Goal: Use online tool/utility: Utilize a website feature to perform a specific function

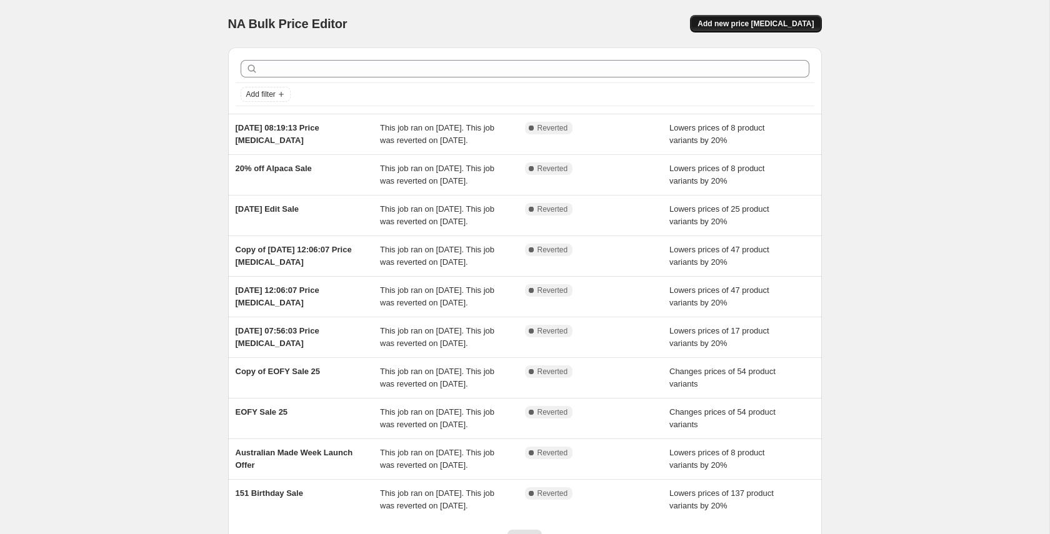
click at [766, 24] on span "Add new price change job" at bounding box center [755, 24] width 116 height 10
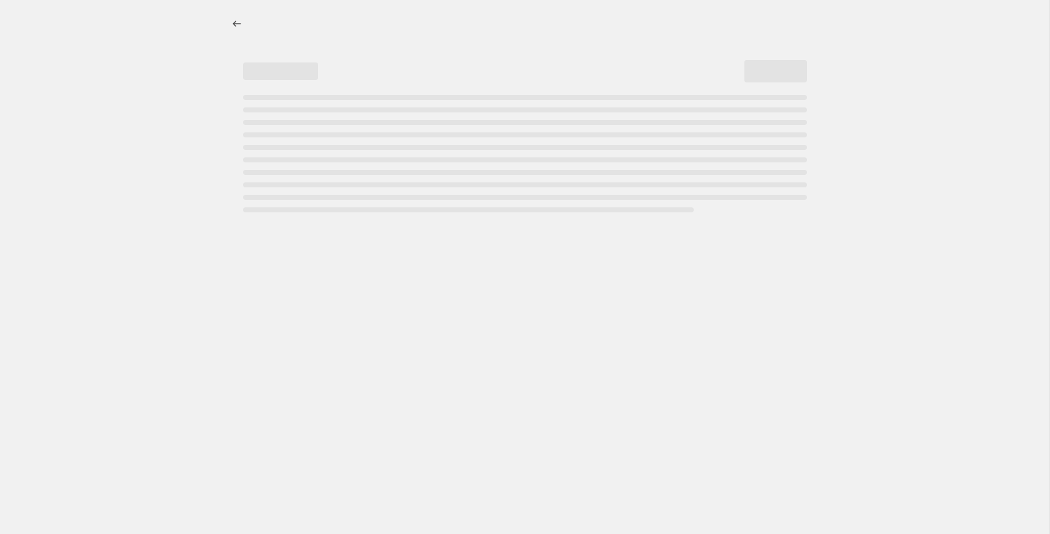
select select "percentage"
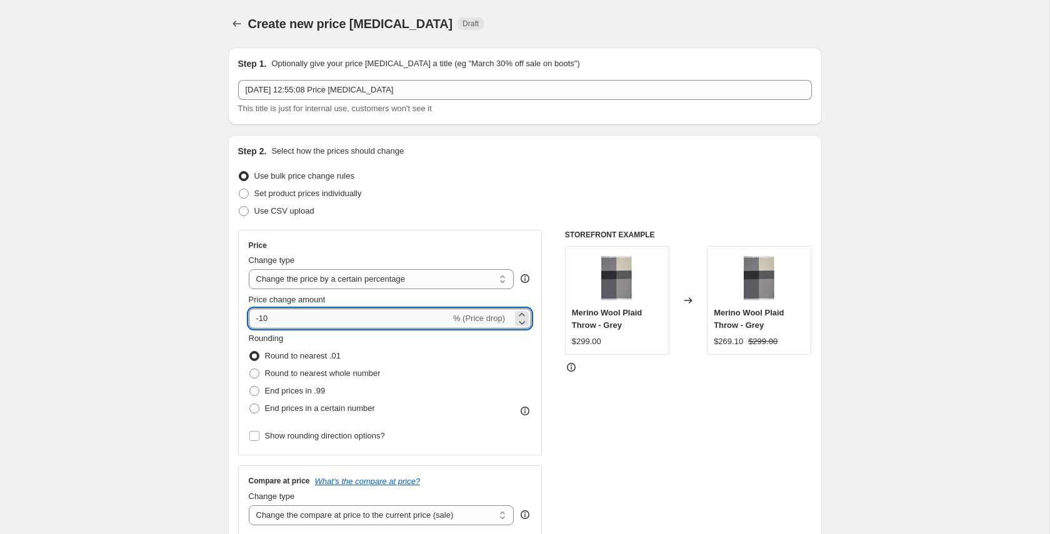
drag, startPoint x: 280, startPoint y: 315, endPoint x: 261, endPoint y: 317, distance: 19.4
click at [261, 317] on input "-10" at bounding box center [350, 319] width 202 height 20
type input "-20"
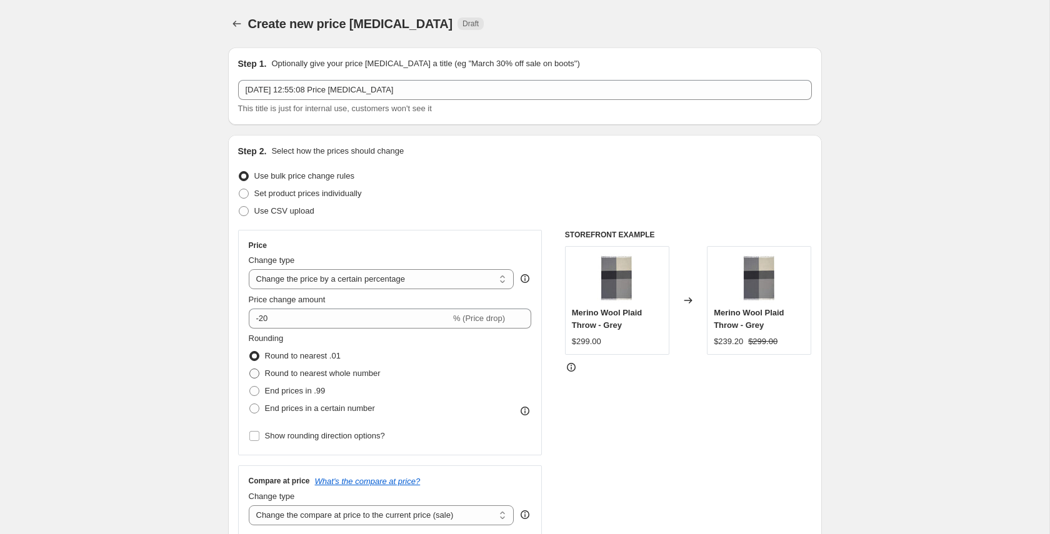
click at [284, 373] on span "Round to nearest whole number" at bounding box center [323, 373] width 116 height 9
click at [250, 369] on input "Round to nearest whole number" at bounding box center [249, 369] width 1 height 1
radio input "true"
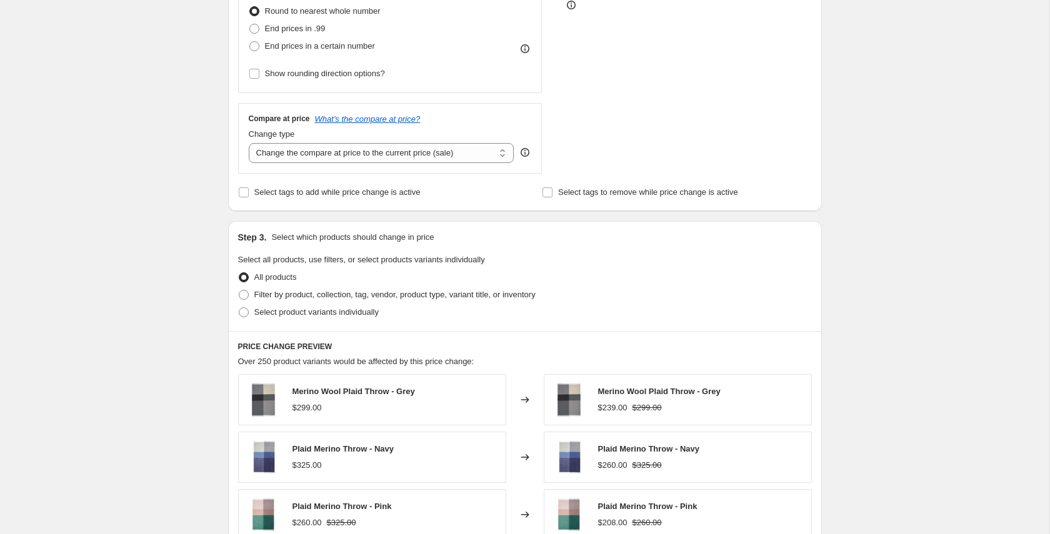
scroll to position [363, 0]
click at [297, 309] on span "Select product variants individually" at bounding box center [316, 311] width 124 height 9
click at [239, 307] on input "Select product variants individually" at bounding box center [239, 307] width 1 height 1
radio input "true"
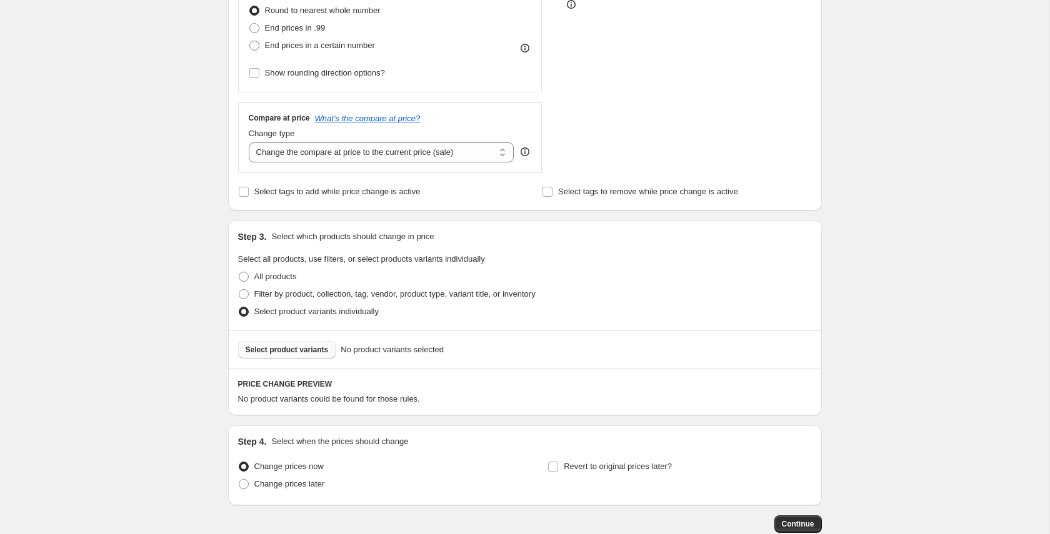
click at [294, 348] on span "Select product variants" at bounding box center [287, 350] width 83 height 10
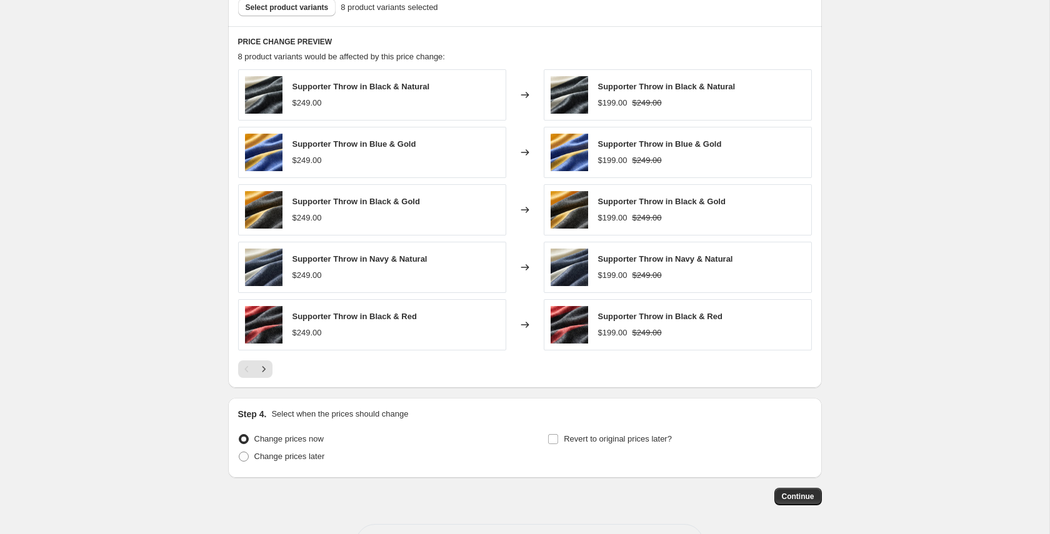
scroll to position [747, 0]
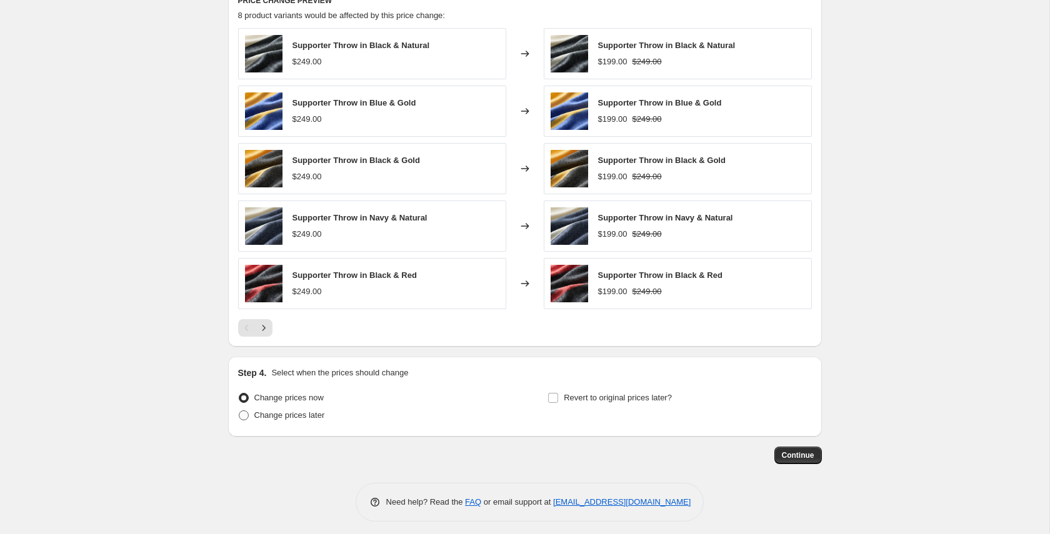
click at [289, 419] on span "Change prices later" at bounding box center [289, 414] width 71 height 9
click at [239, 411] on input "Change prices later" at bounding box center [239, 410] width 1 height 1
radio input "true"
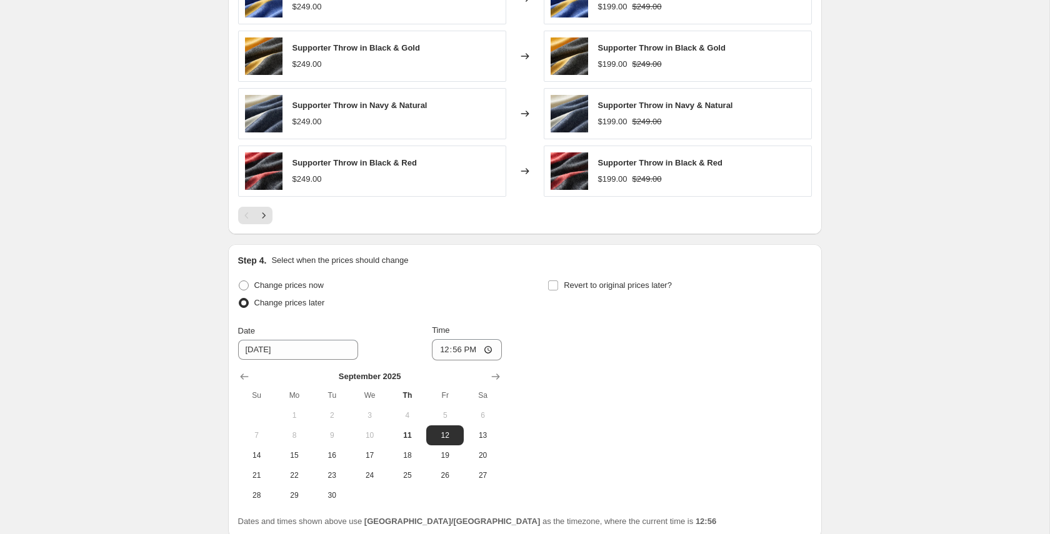
scroll to position [860, 0]
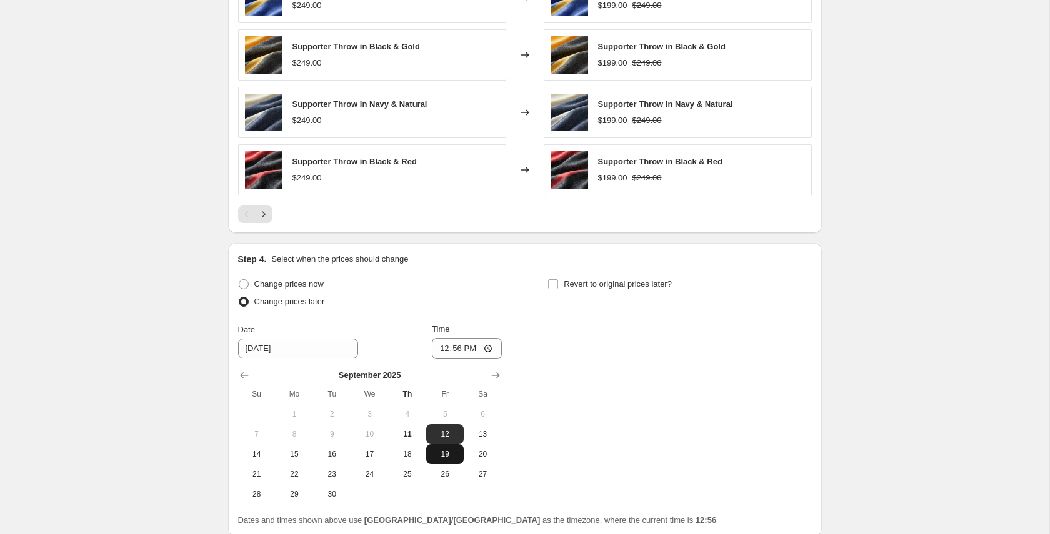
click at [452, 450] on span "19" at bounding box center [444, 454] width 27 height 10
click at [442, 349] on input "12:56" at bounding box center [467, 348] width 70 height 21
drag, startPoint x: 411, startPoint y: 452, endPoint x: 435, endPoint y: 382, distance: 73.3
click at [411, 452] on span "18" at bounding box center [407, 454] width 27 height 10
type input "9/18/2025"
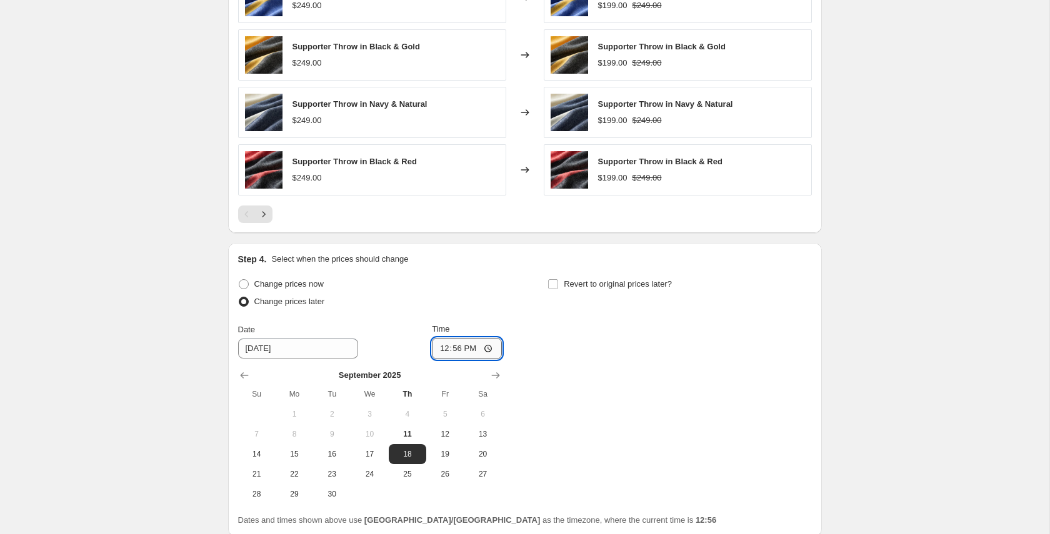
click at [442, 350] on input "12:56" at bounding box center [467, 348] width 70 height 21
type input "23:59"
click at [583, 286] on span "Revert to original prices later?" at bounding box center [618, 283] width 108 height 9
click at [558, 286] on input "Revert to original prices later?" at bounding box center [553, 284] width 10 height 10
checkbox input "true"
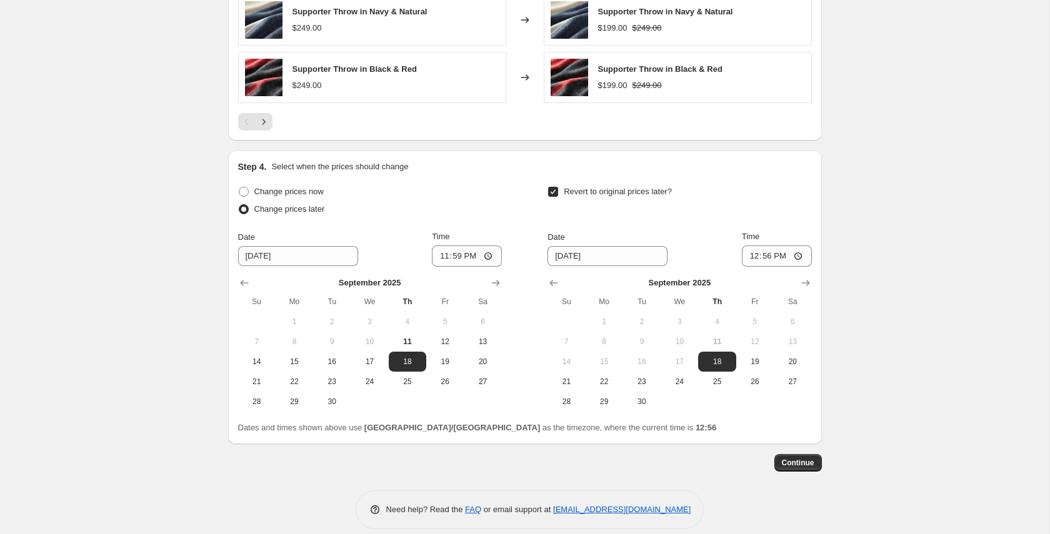
scroll to position [958, 0]
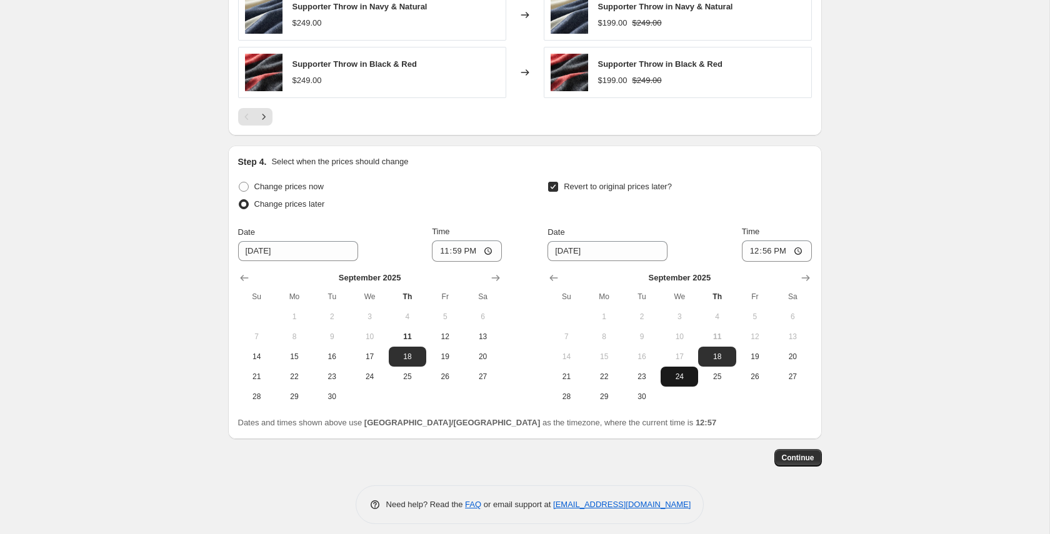
click at [678, 377] on span "24" at bounding box center [678, 377] width 27 height 10
type input "9/24/2025"
click at [755, 253] on input "12:56" at bounding box center [777, 251] width 70 height 21
type input "23:59"
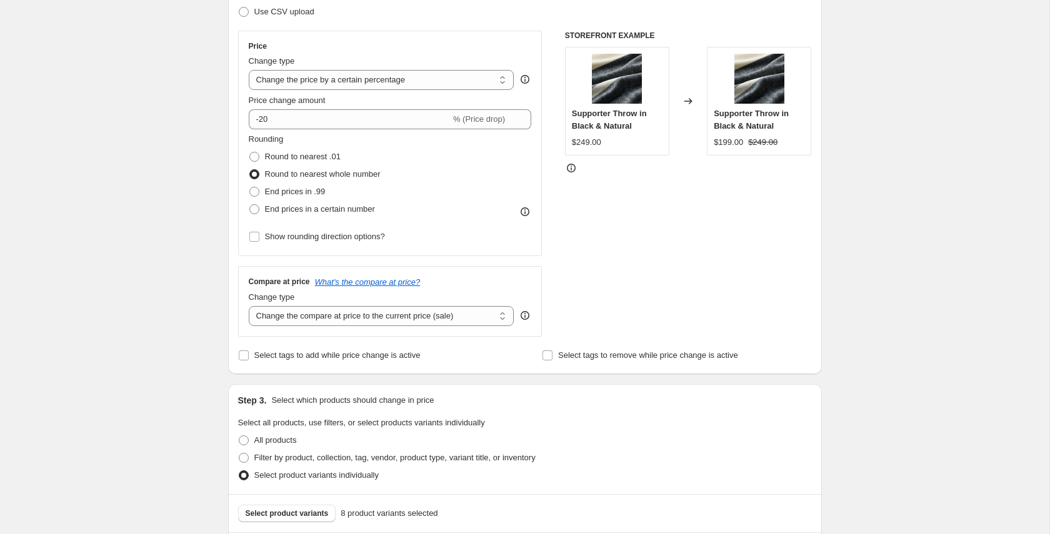
scroll to position [197, 0]
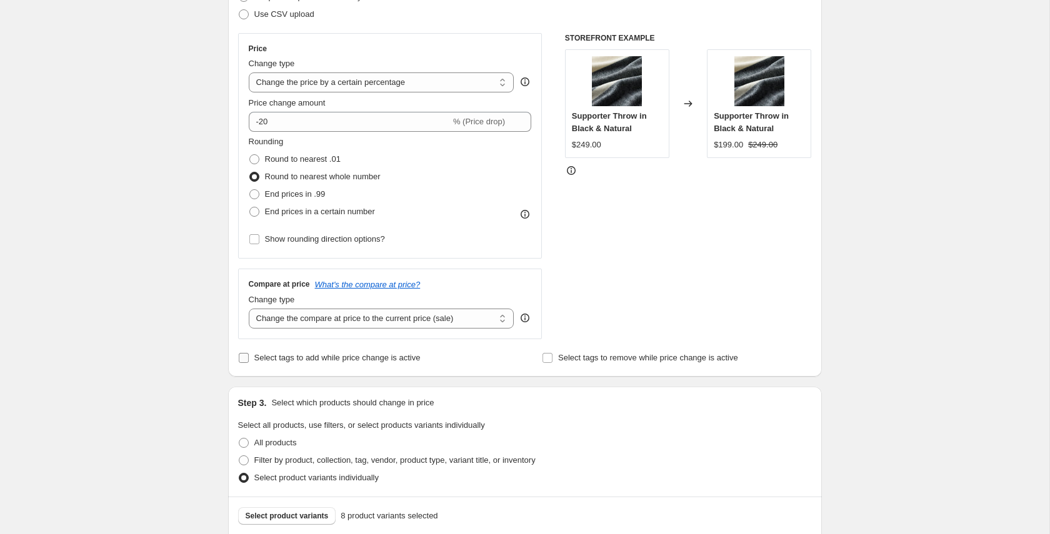
click at [410, 362] on span "Select tags to add while price change is active" at bounding box center [337, 357] width 166 height 9
click at [249, 362] on input "Select tags to add while price change is active" at bounding box center [244, 358] width 10 height 10
checkbox input "true"
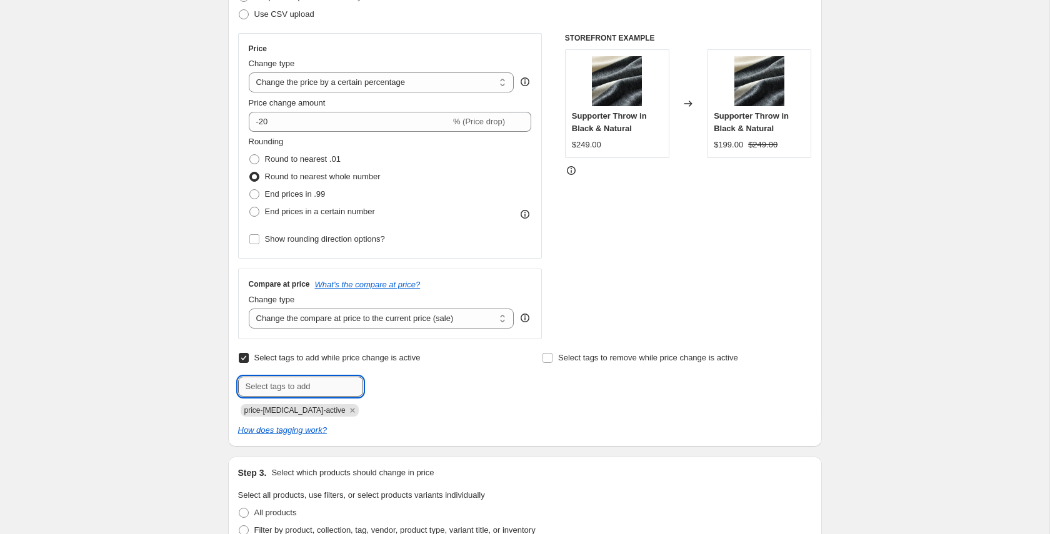
click at [327, 380] on input "text" at bounding box center [300, 387] width 125 height 20
type input "o"
type input "s"
type input "o"
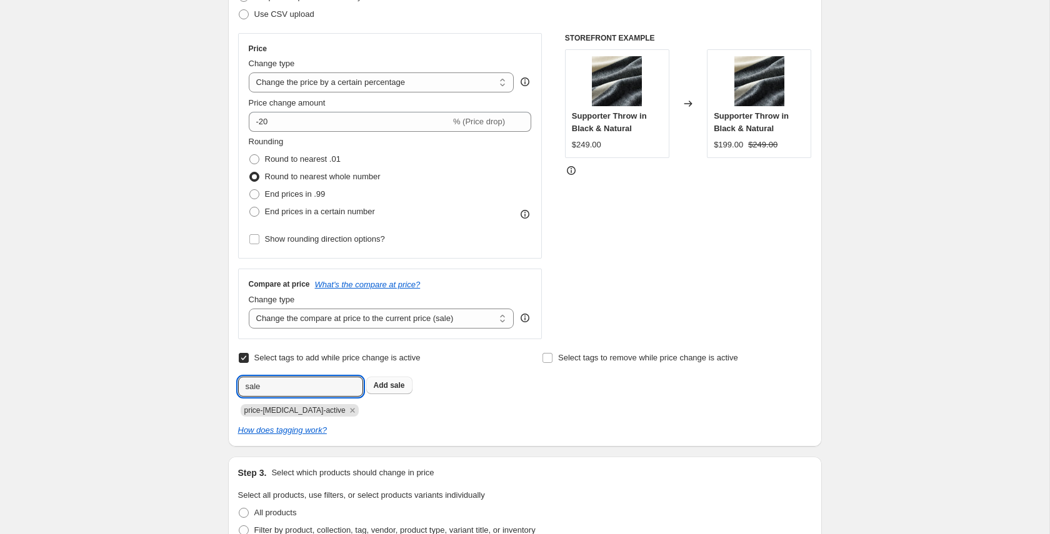
type input "sale"
click at [384, 382] on b "Add" at bounding box center [381, 385] width 14 height 9
click at [548, 357] on input "Select tags to remove while price change is active" at bounding box center [547, 358] width 10 height 10
checkbox input "true"
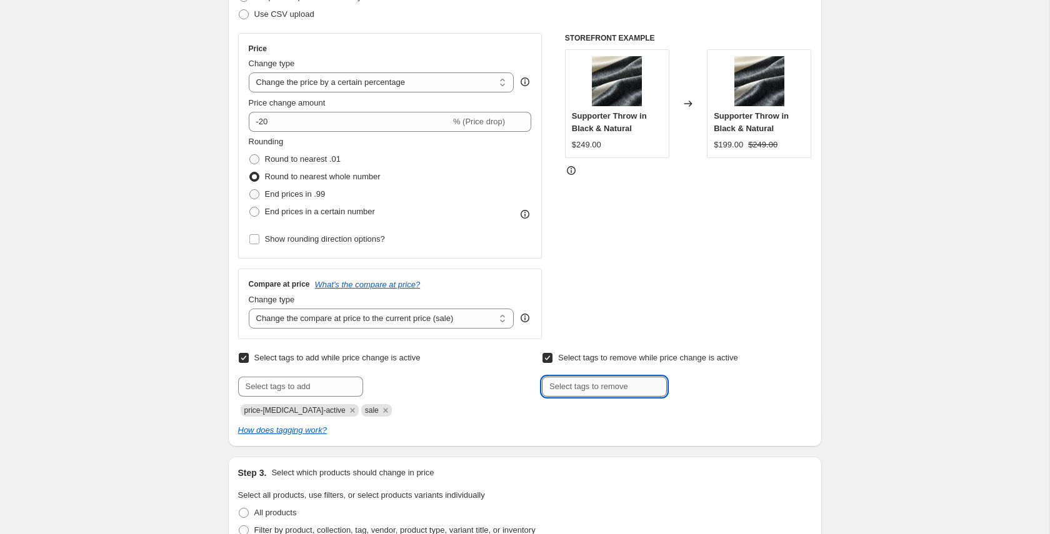
click at [588, 388] on input "text" at bounding box center [604, 387] width 125 height 20
type input "not on sale"
click at [702, 383] on span "not on sale" at bounding box center [713, 385] width 39 height 9
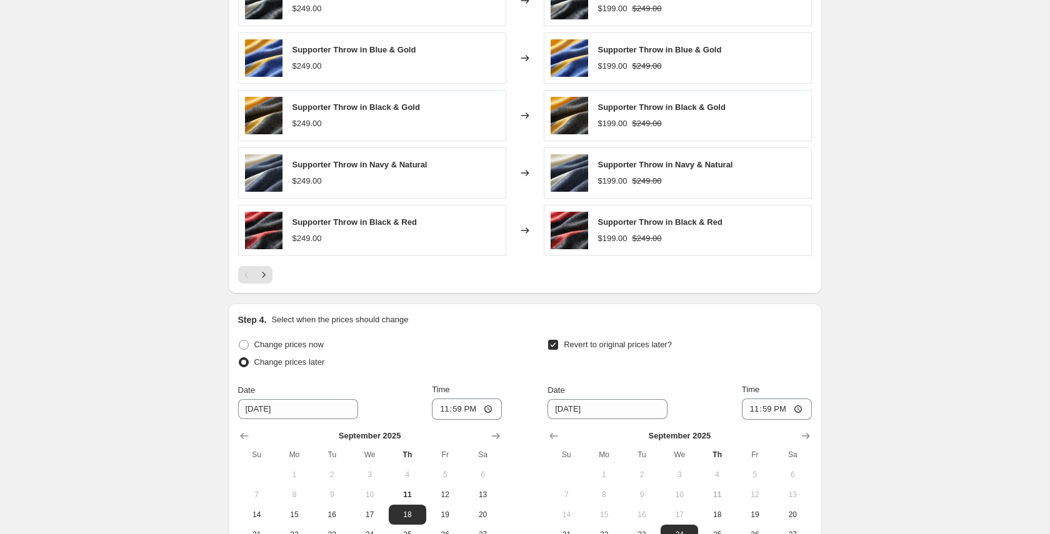
scroll to position [1036, 0]
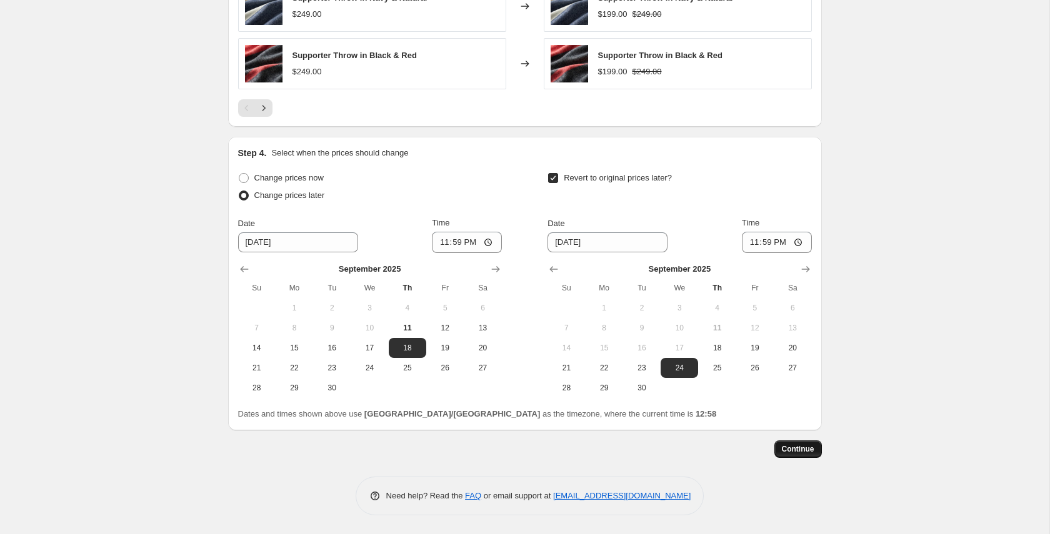
click at [798, 452] on span "Continue" at bounding box center [798, 449] width 32 height 10
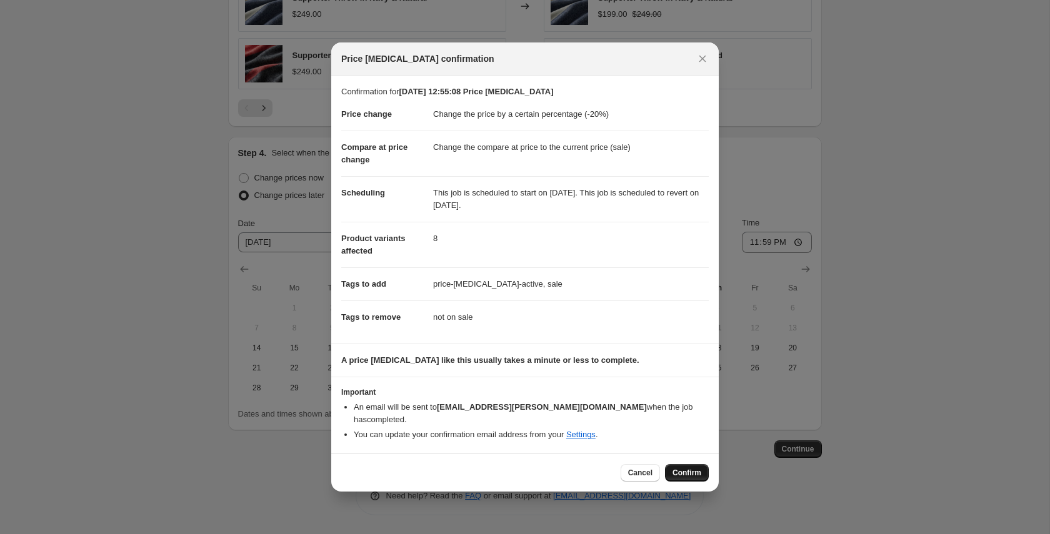
click at [677, 464] on button "Confirm" at bounding box center [687, 472] width 44 height 17
